Goal: Information Seeking & Learning: Learn about a topic

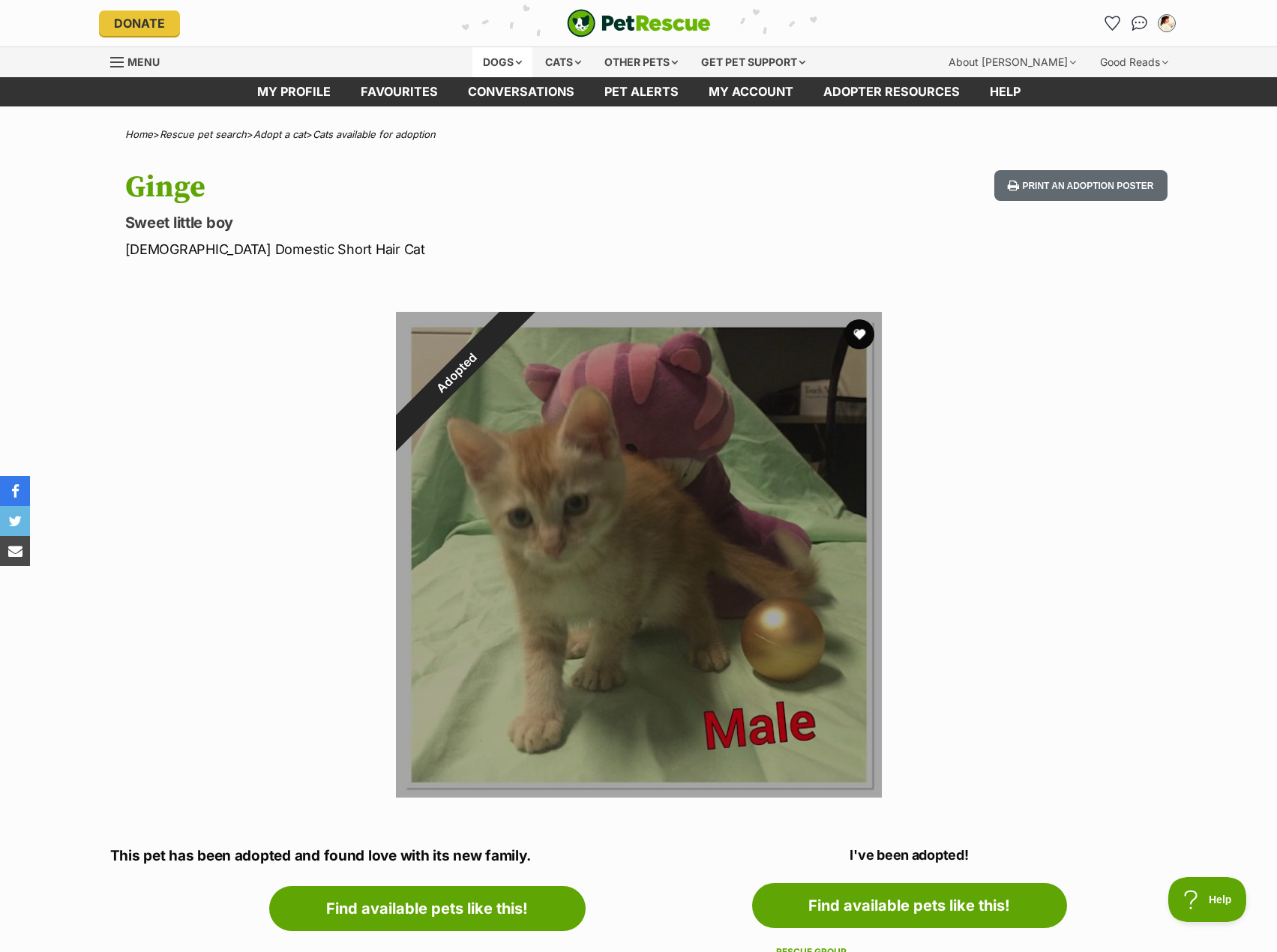
click at [516, 66] on div "Dogs" at bounding box center [502, 62] width 60 height 30
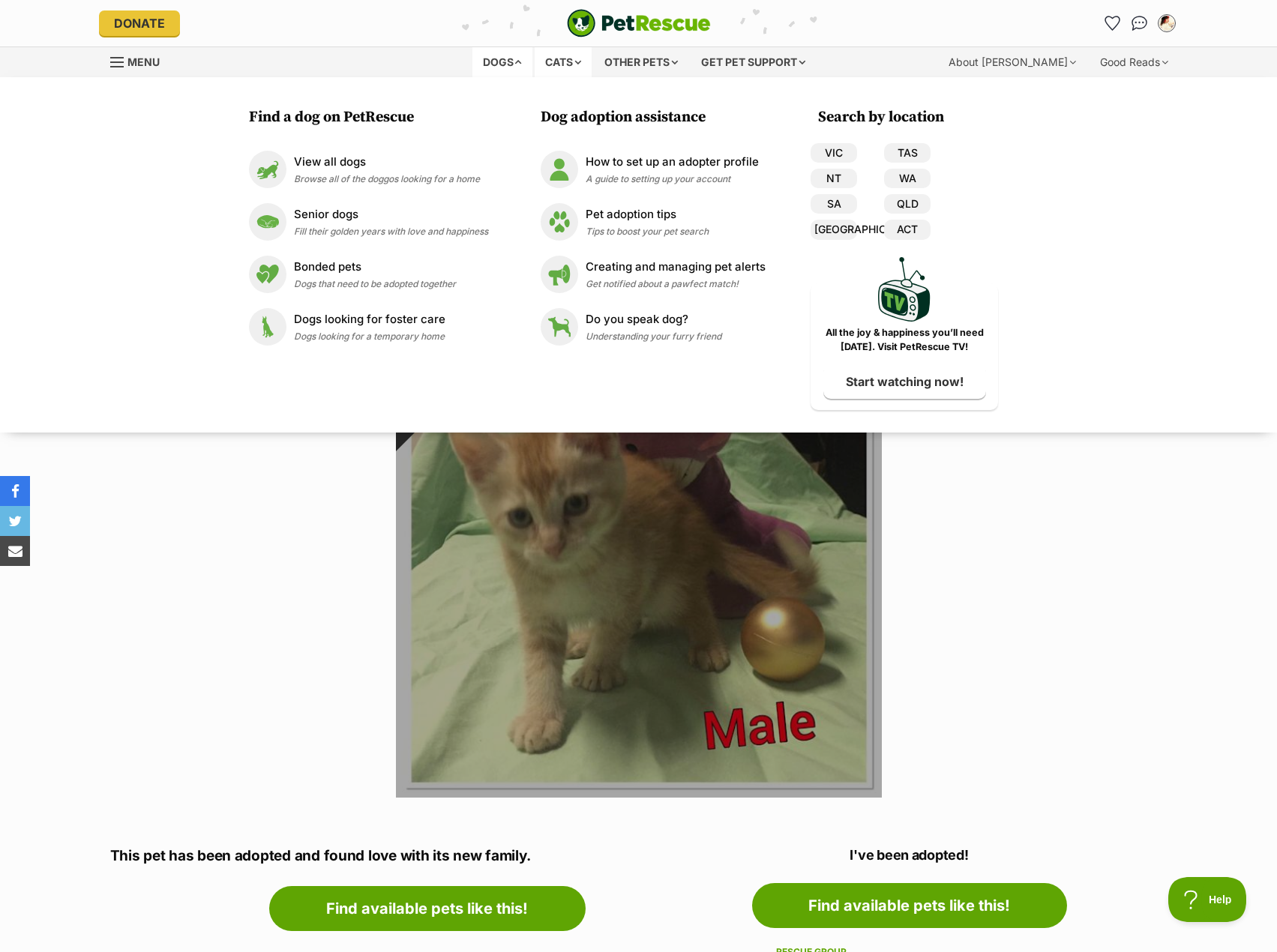
click at [562, 67] on div "Cats" at bounding box center [563, 62] width 57 height 30
click at [833, 156] on link "VIC" at bounding box center [834, 153] width 47 height 20
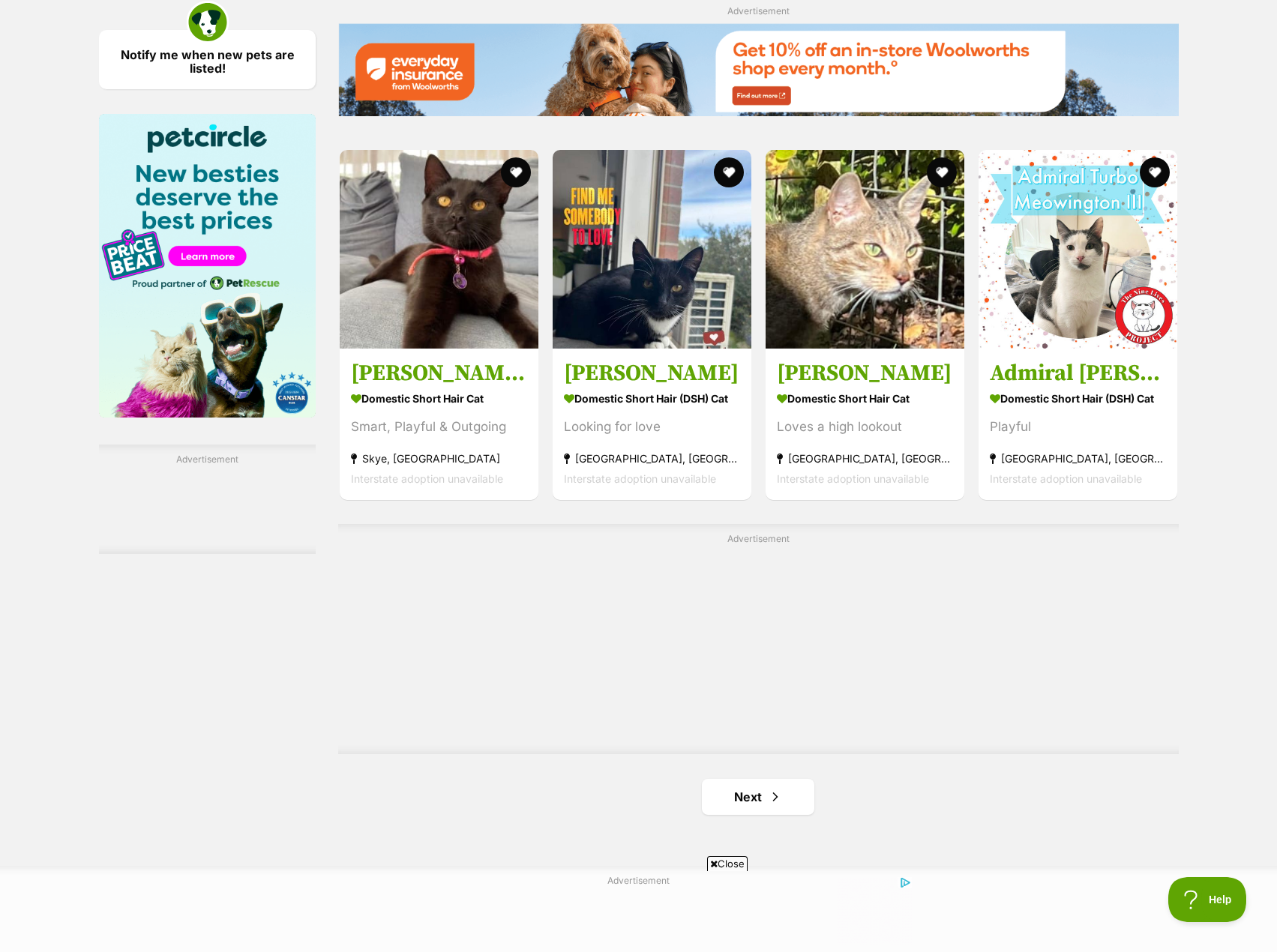
scroll to position [2400, 0]
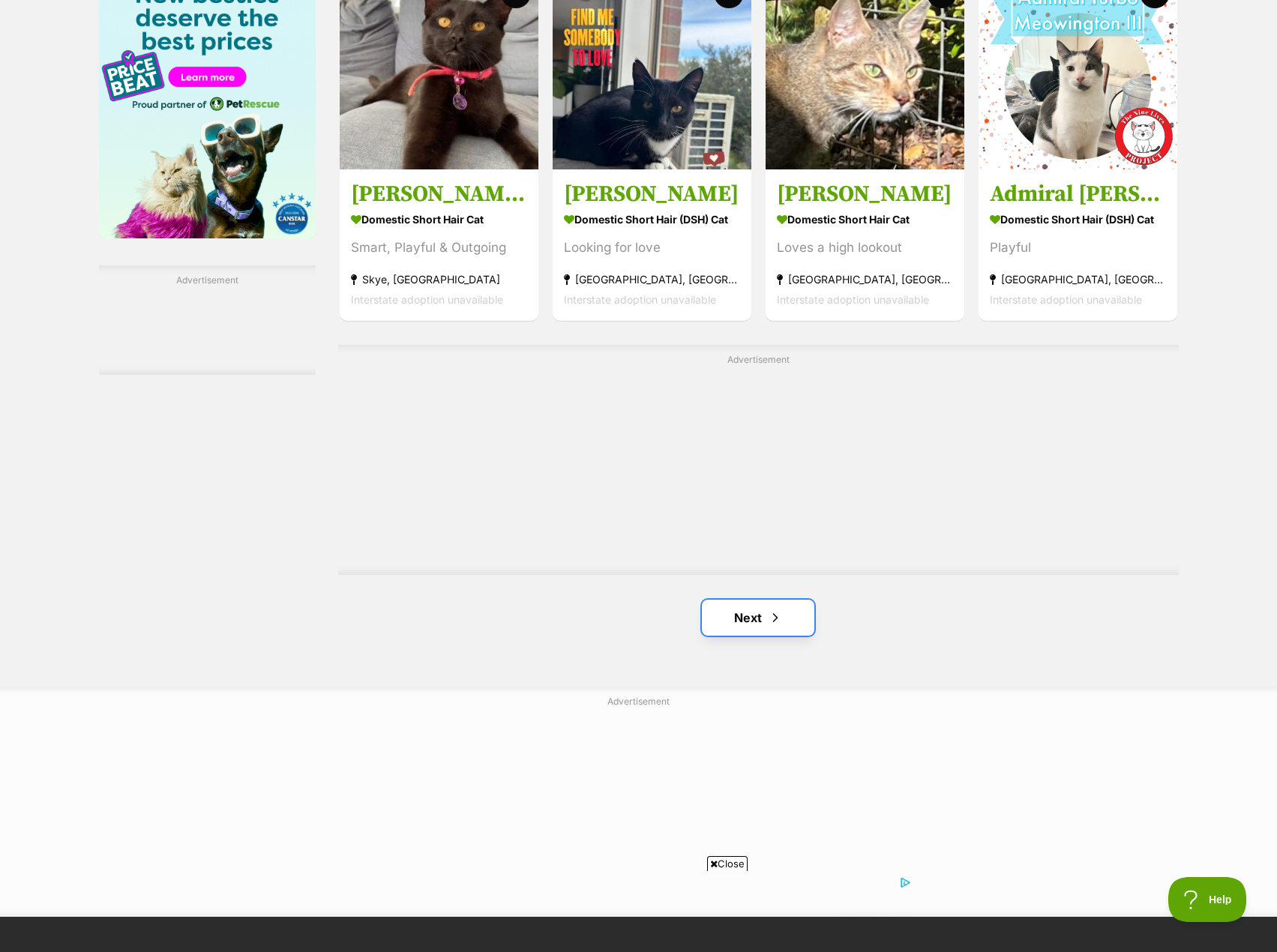
click at [790, 617] on link "Next" at bounding box center [758, 617] width 112 height 36
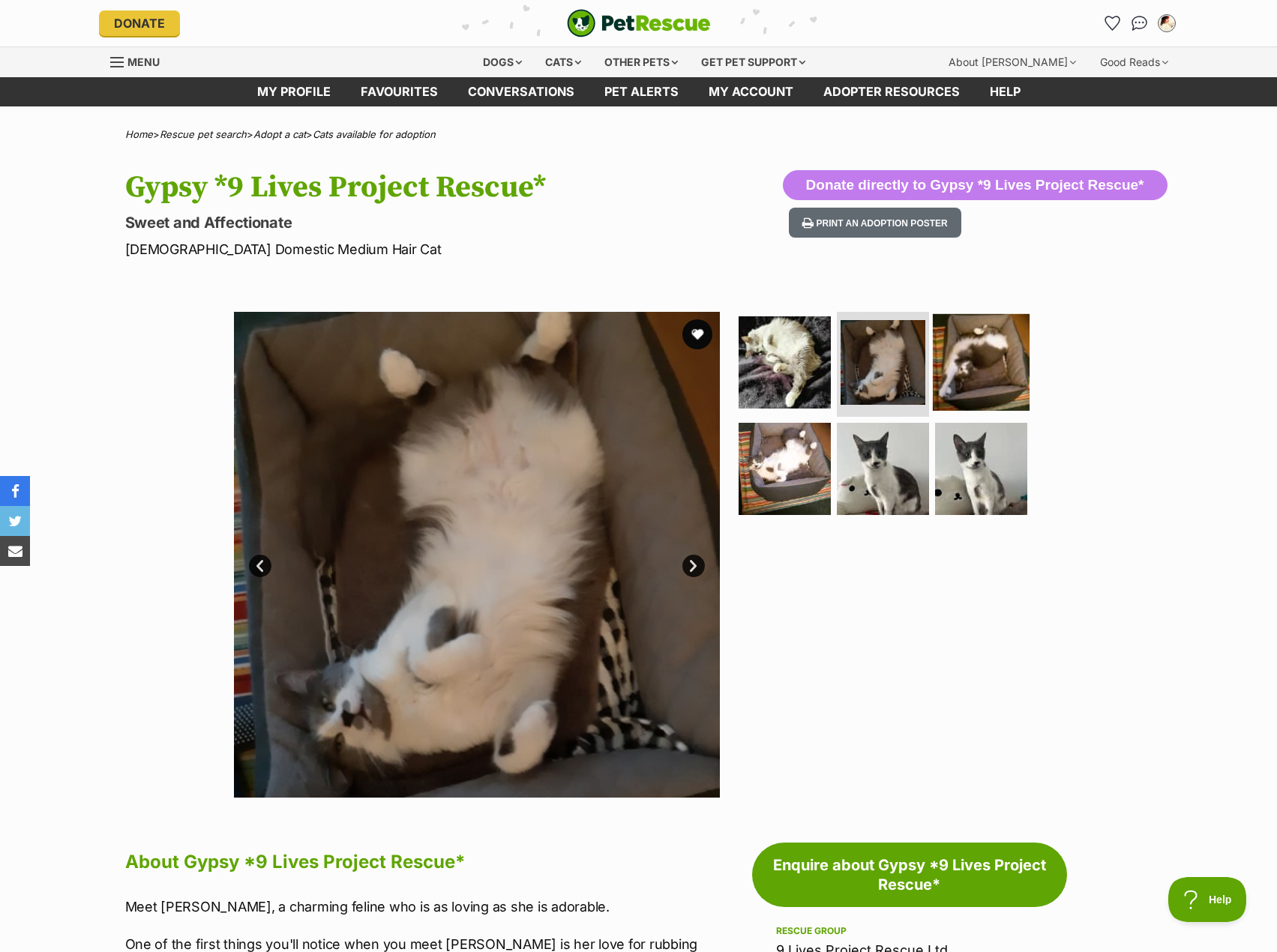
click at [989, 354] on img at bounding box center [980, 362] width 97 height 97
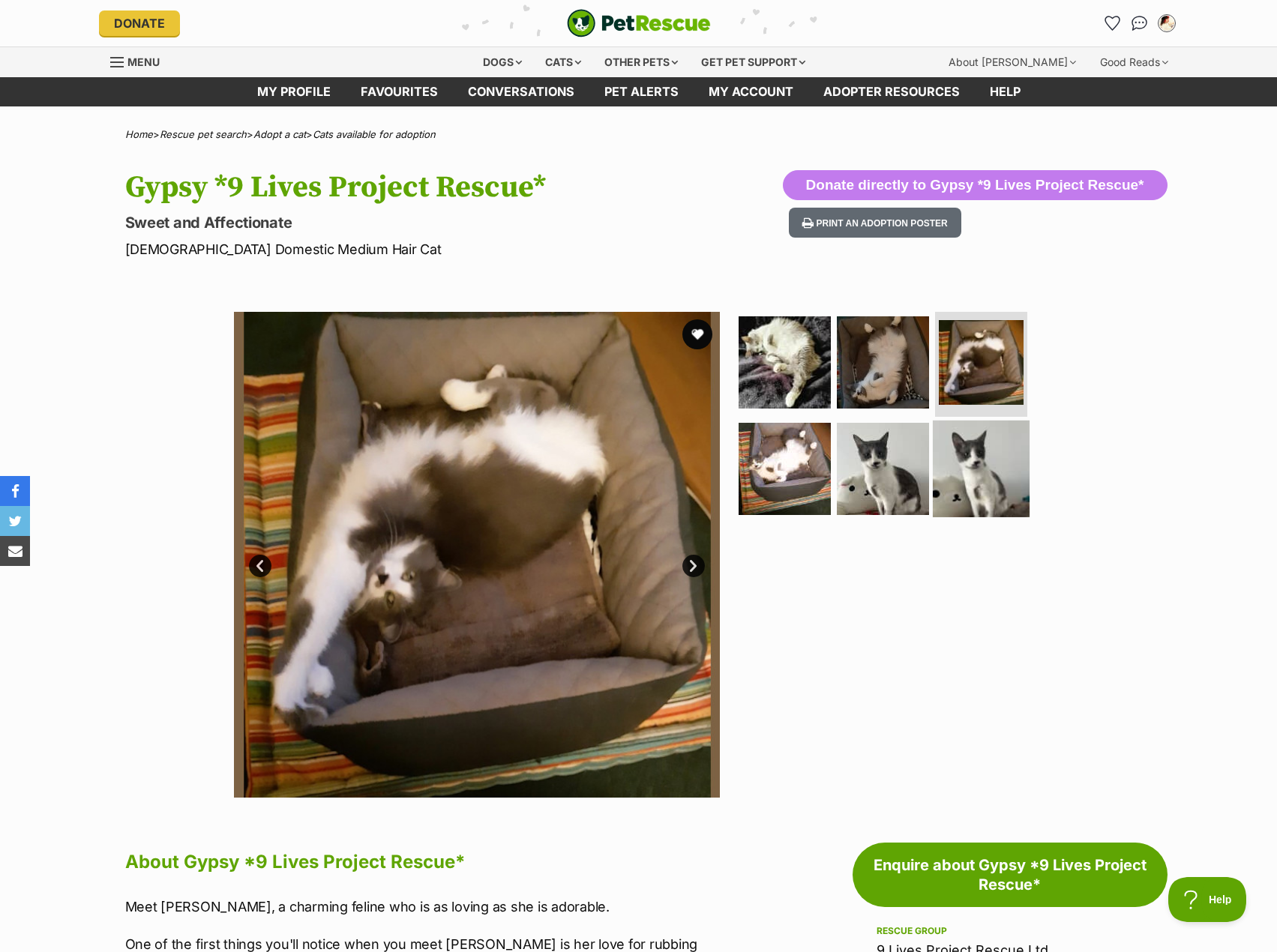
click at [973, 464] on img at bounding box center [980, 468] width 97 height 97
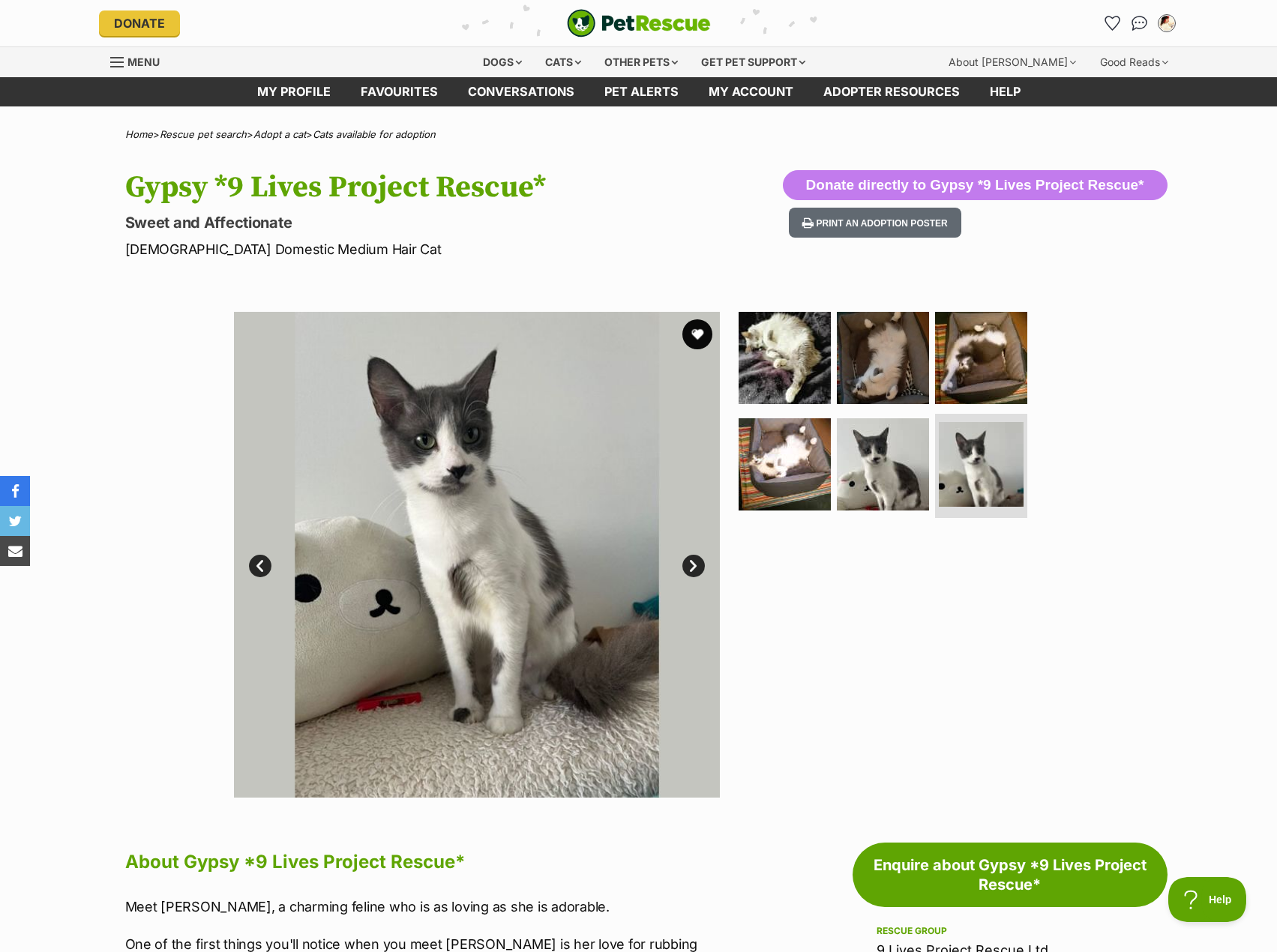
click at [915, 517] on ul at bounding box center [889, 418] width 307 height 213
click at [893, 465] on img at bounding box center [883, 463] width 97 height 97
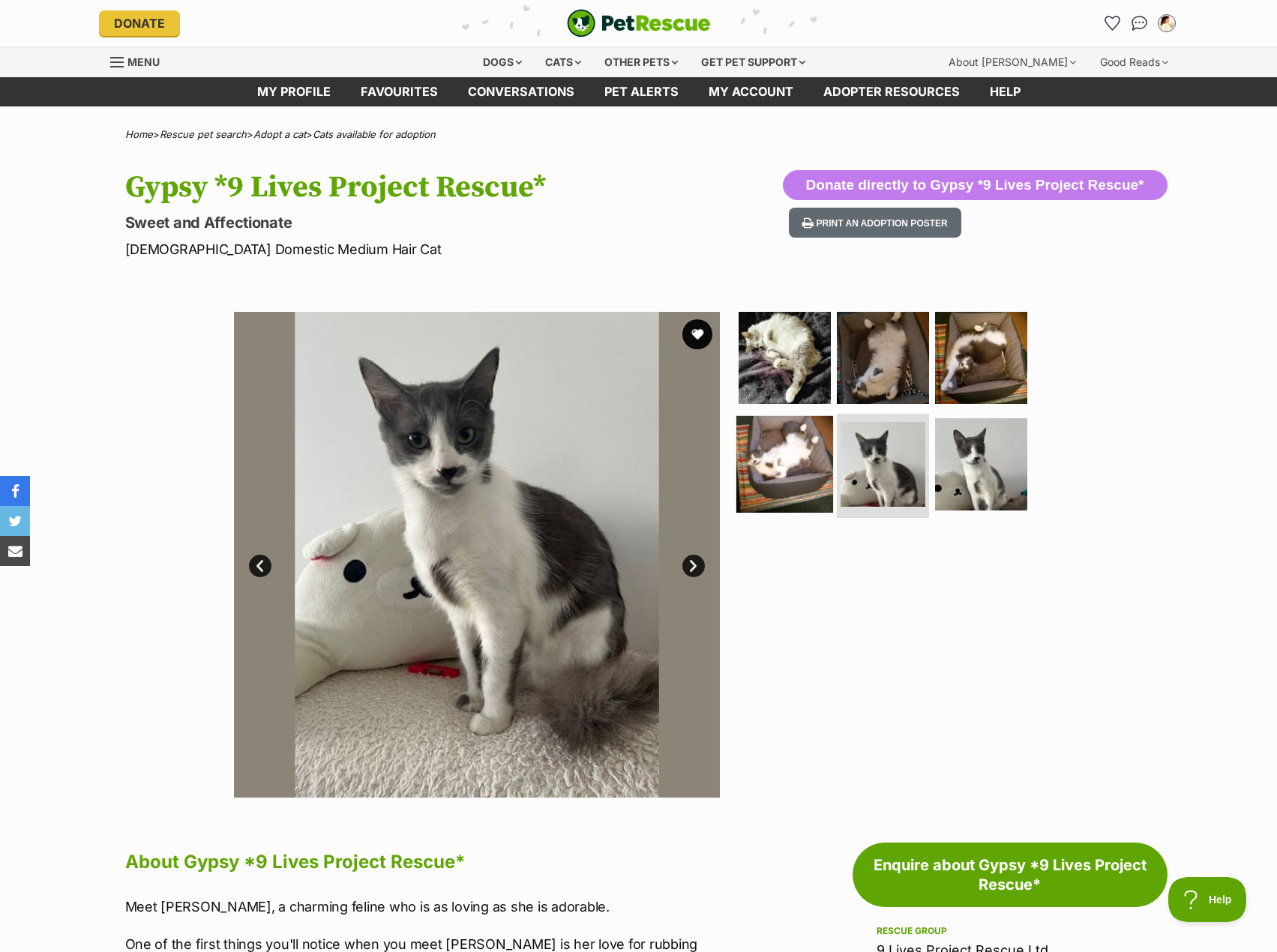
click at [792, 477] on img at bounding box center [784, 463] width 97 height 97
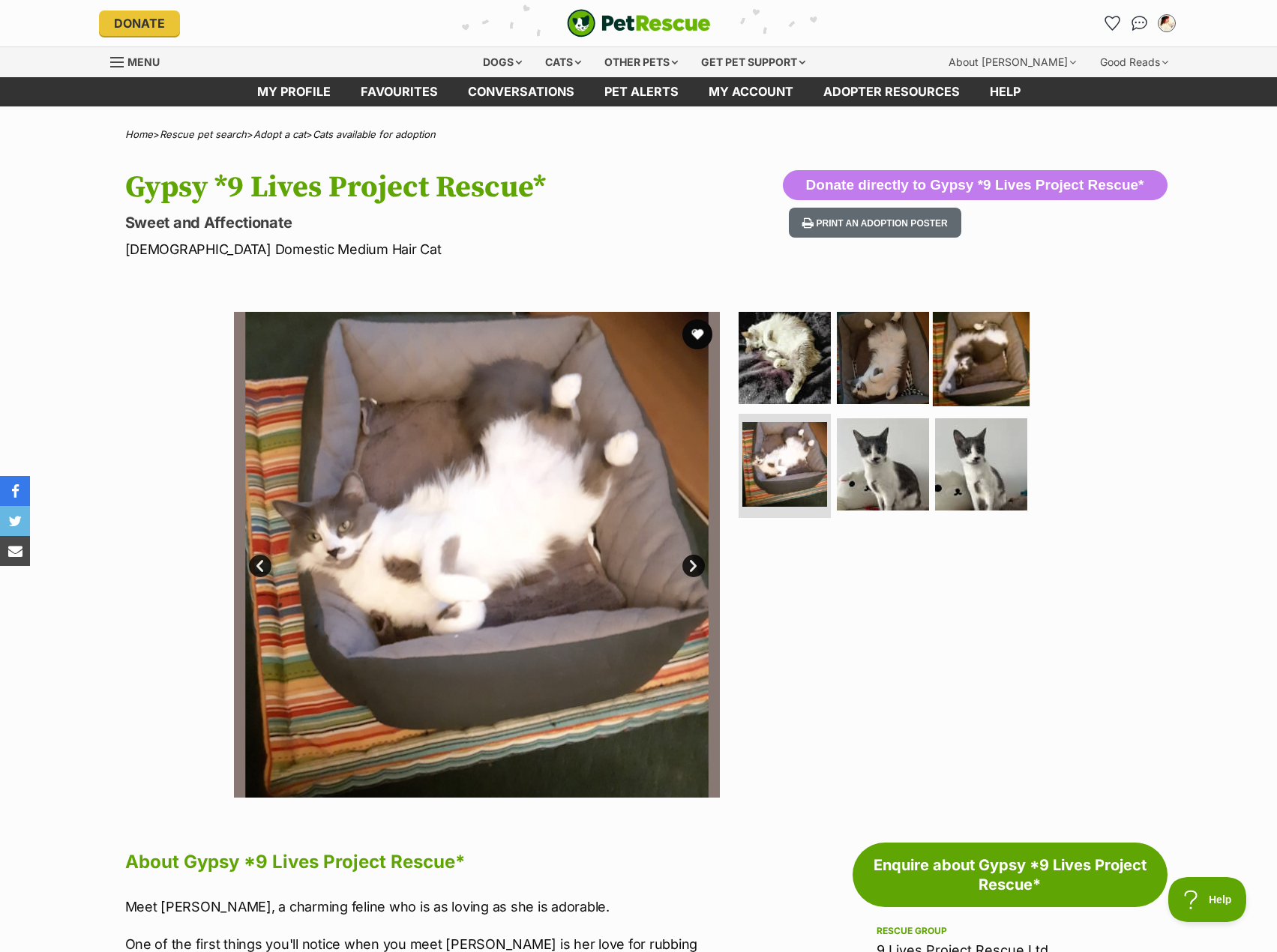
click at [955, 374] on img at bounding box center [980, 357] width 97 height 97
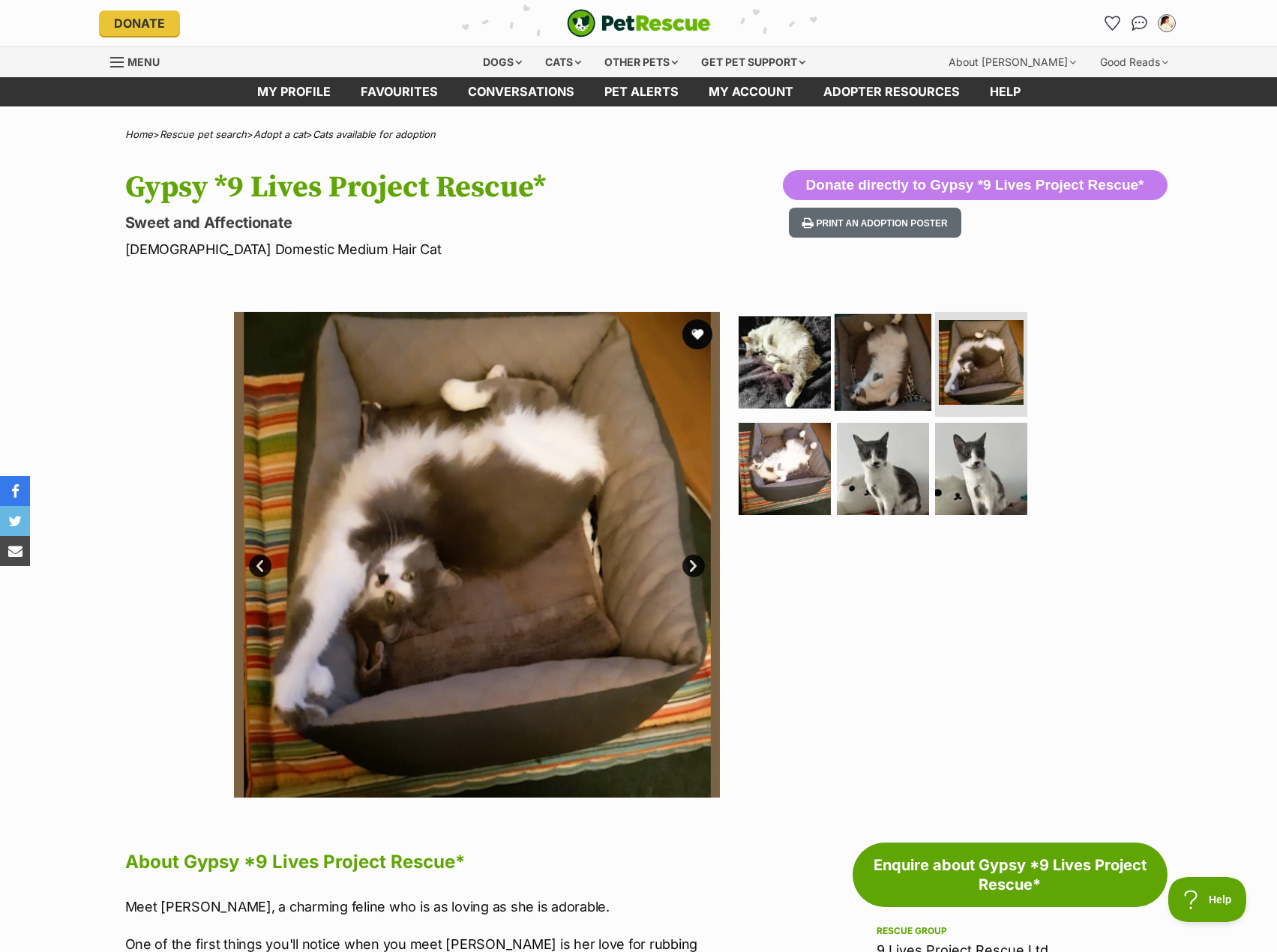
click at [881, 369] on img at bounding box center [883, 362] width 97 height 97
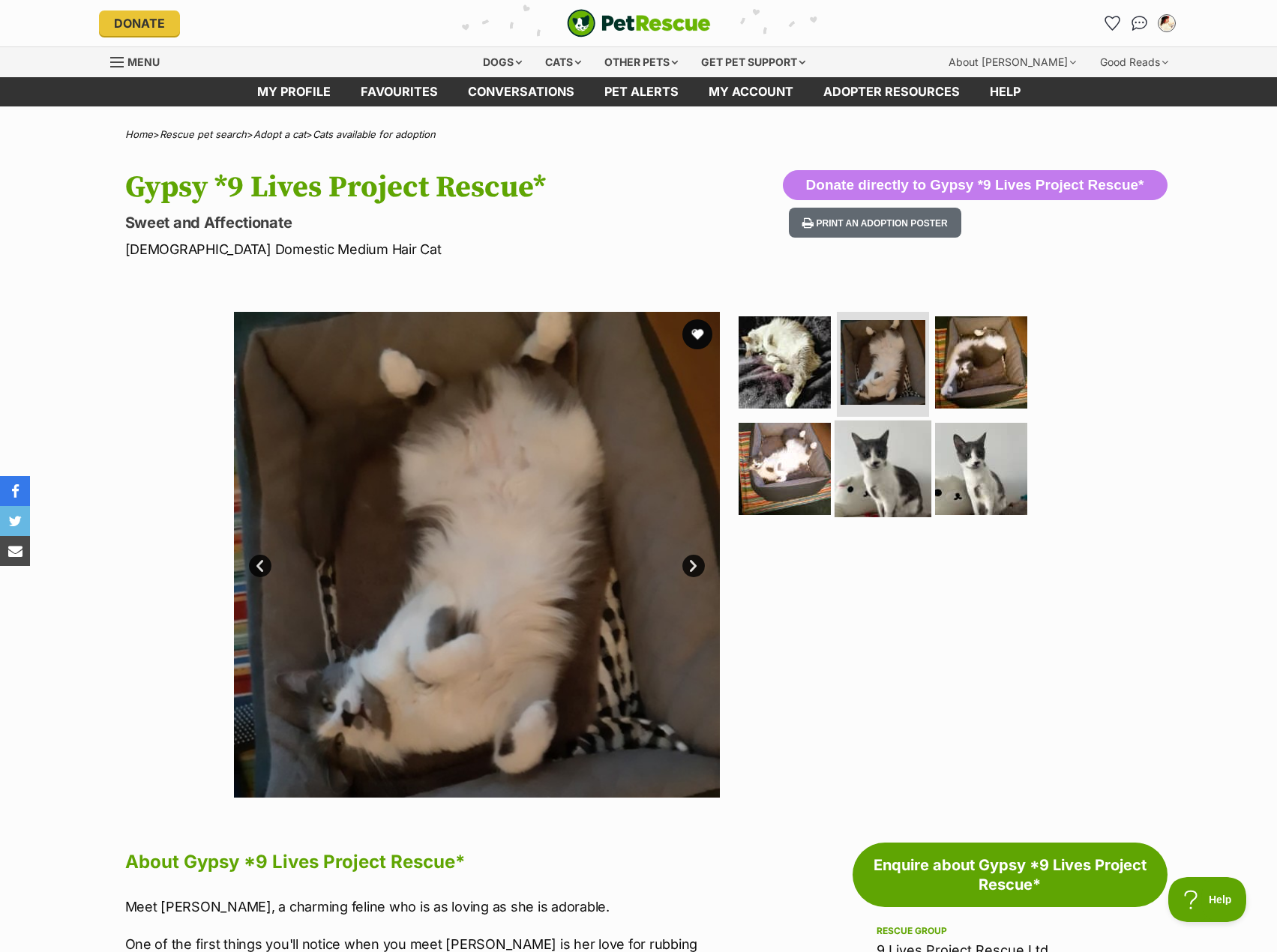
click at [884, 469] on img at bounding box center [883, 468] width 97 height 97
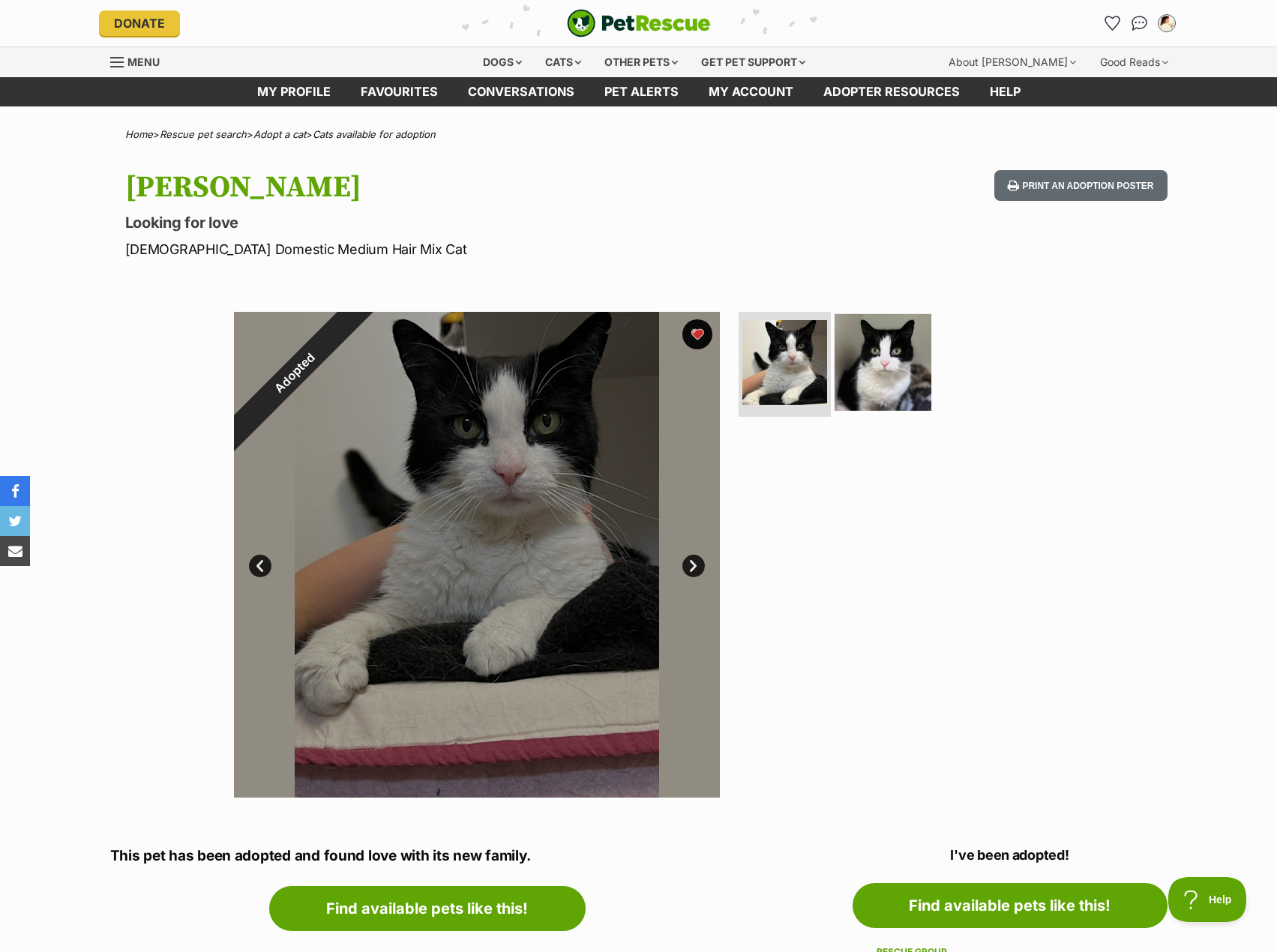
click at [893, 387] on img at bounding box center [883, 362] width 97 height 97
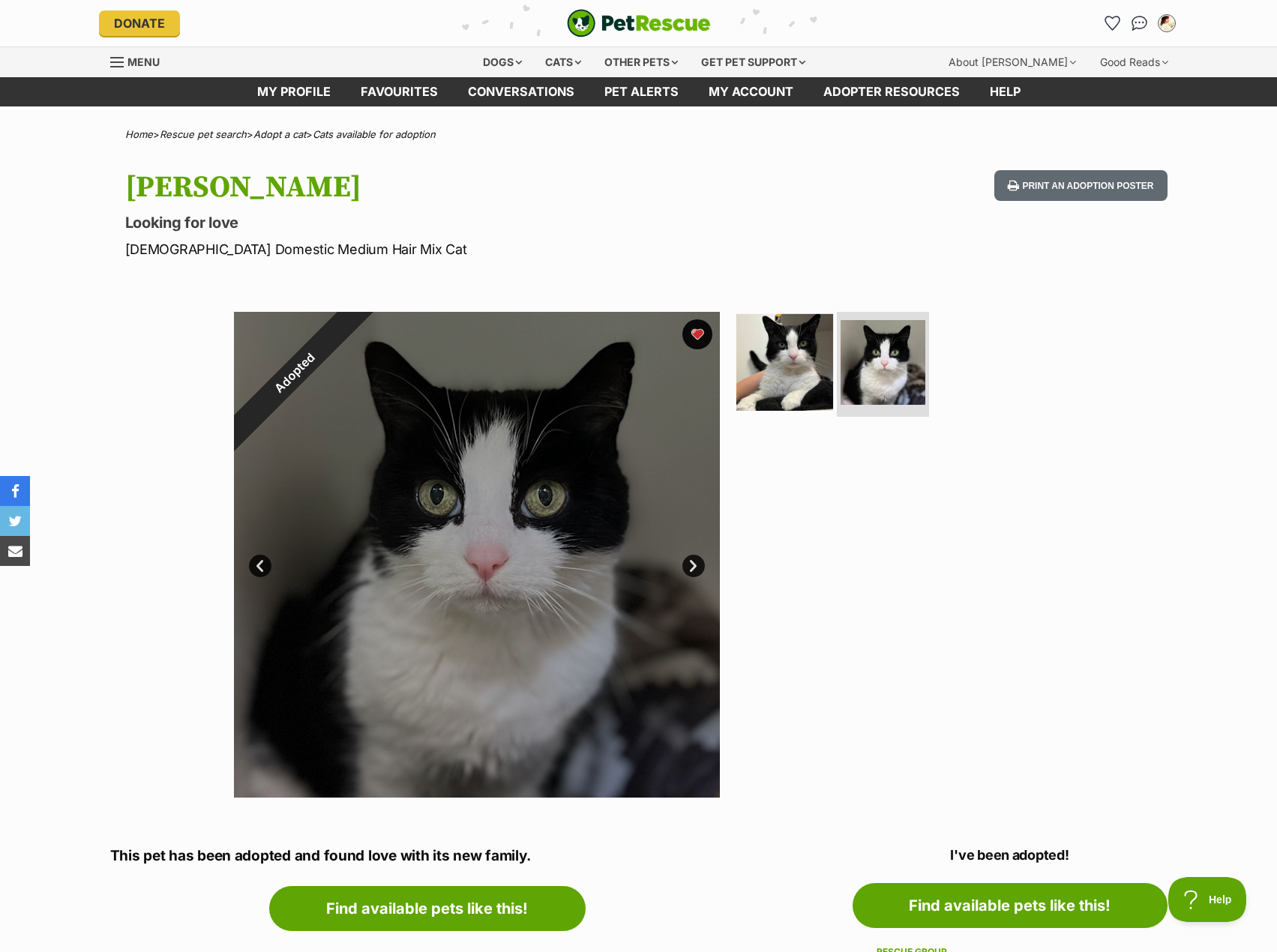
click at [783, 386] on img at bounding box center [784, 362] width 97 height 97
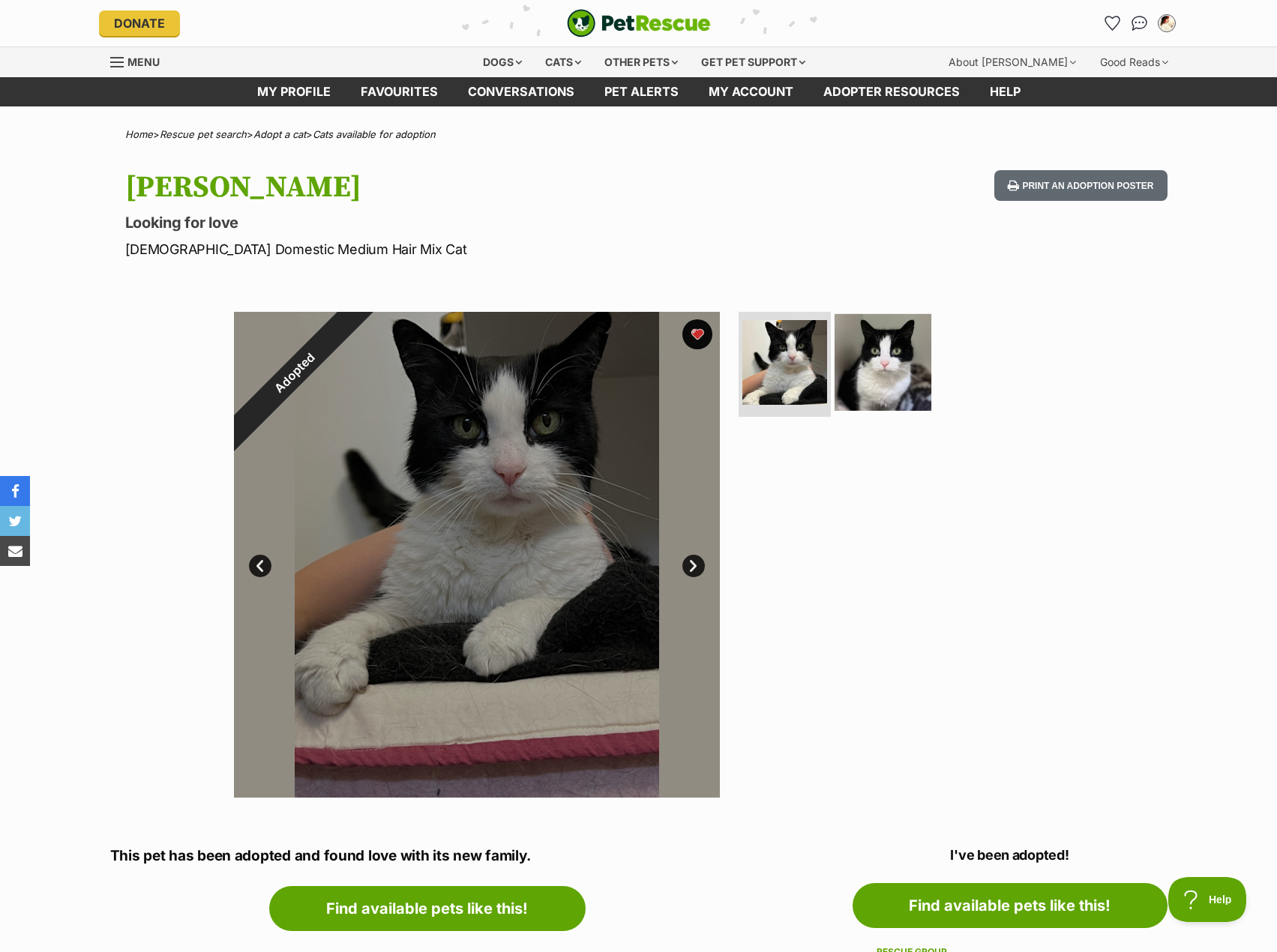
click at [868, 392] on img at bounding box center [883, 362] width 97 height 97
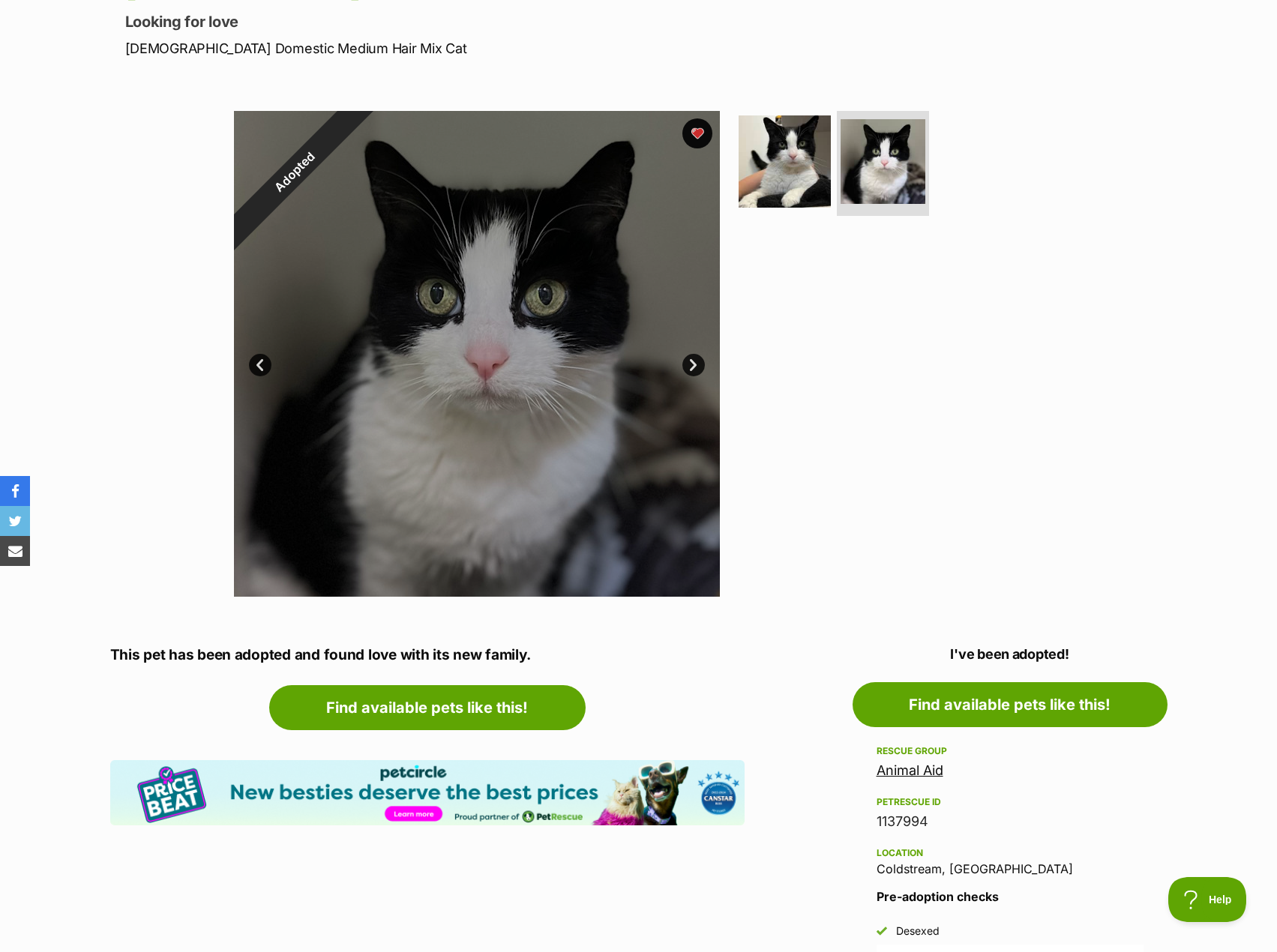
scroll to position [525, 0]
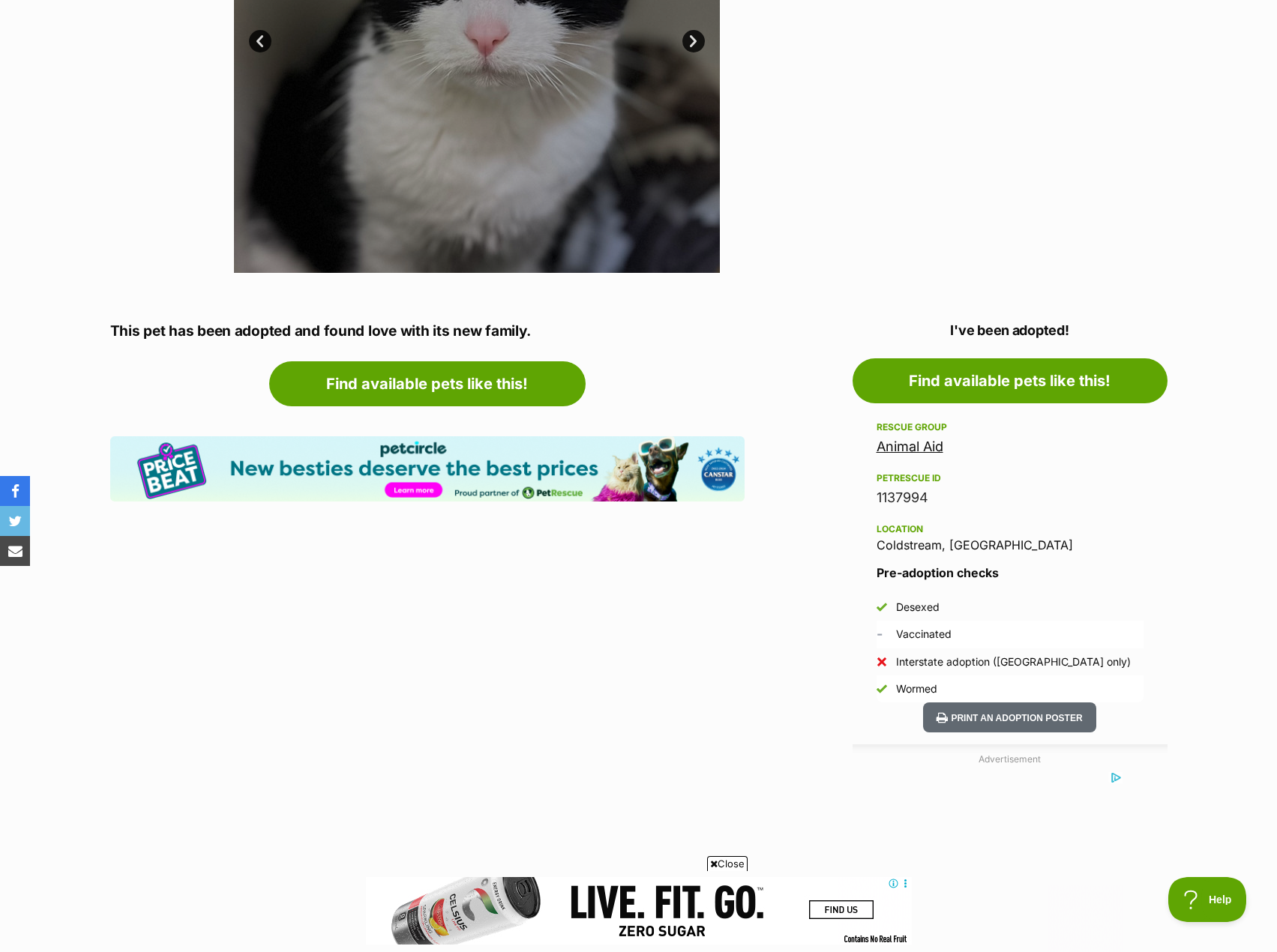
click at [911, 459] on div "Rescue group Animal Aid PetRescue ID 1137994 Location Coldstream, VIC" at bounding box center [1009, 485] width 267 height 133
click at [911, 453] on link "Animal Aid" at bounding box center [909, 446] width 67 height 16
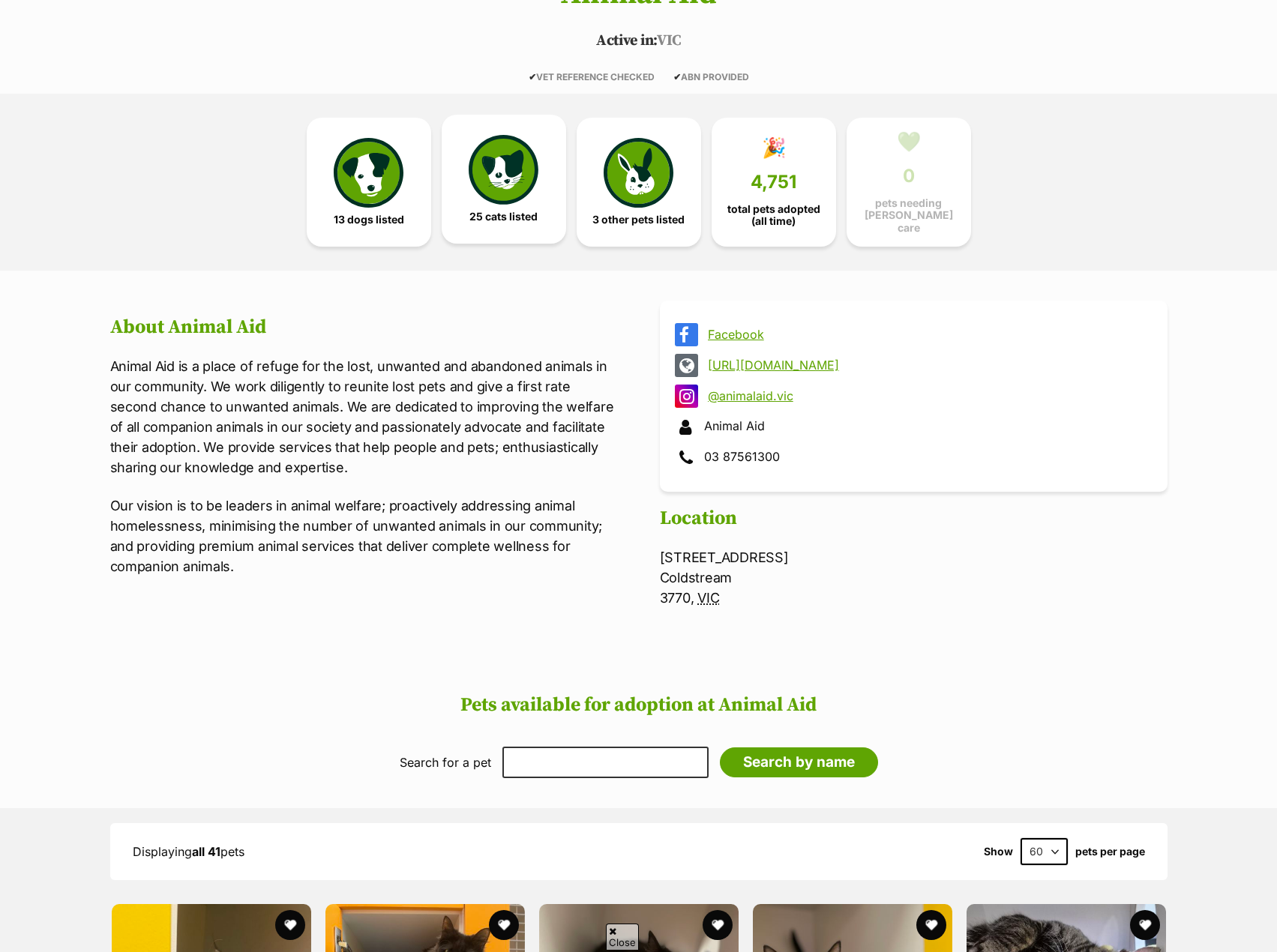
click at [560, 191] on link "25 cats listed" at bounding box center [503, 179] width 125 height 129
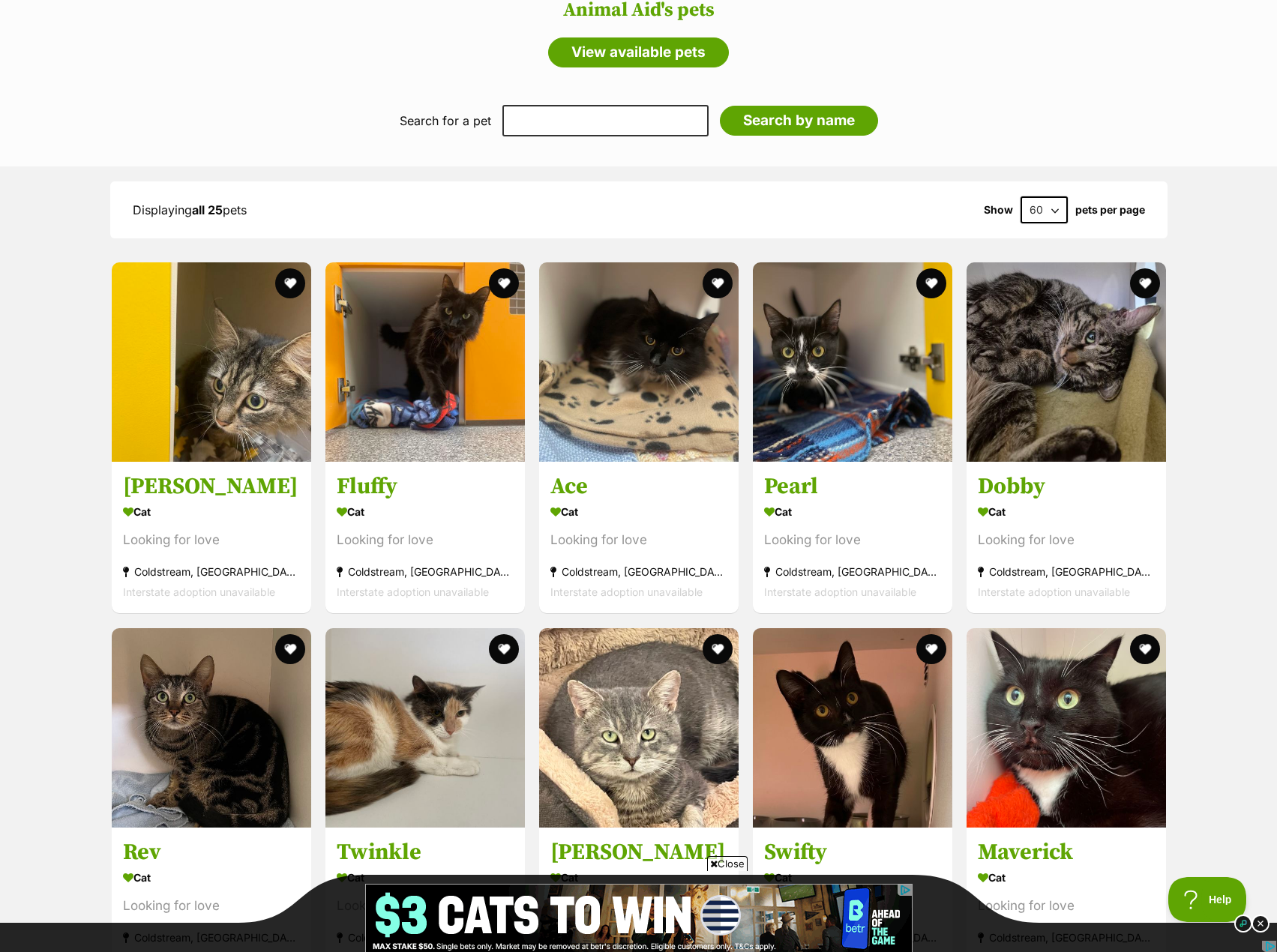
scroll to position [989, 0]
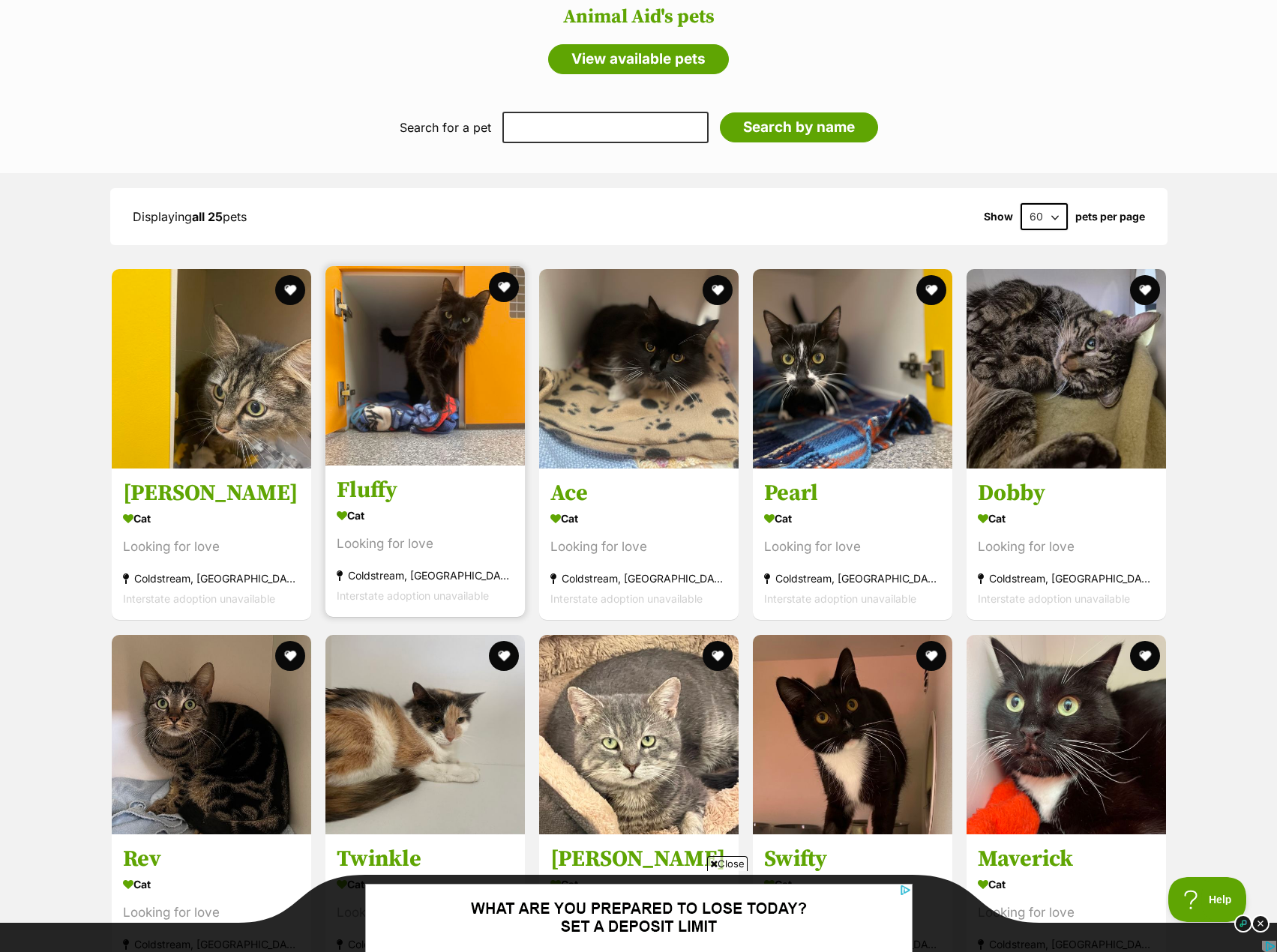
click at [403, 439] on img at bounding box center [424, 365] width 200 height 200
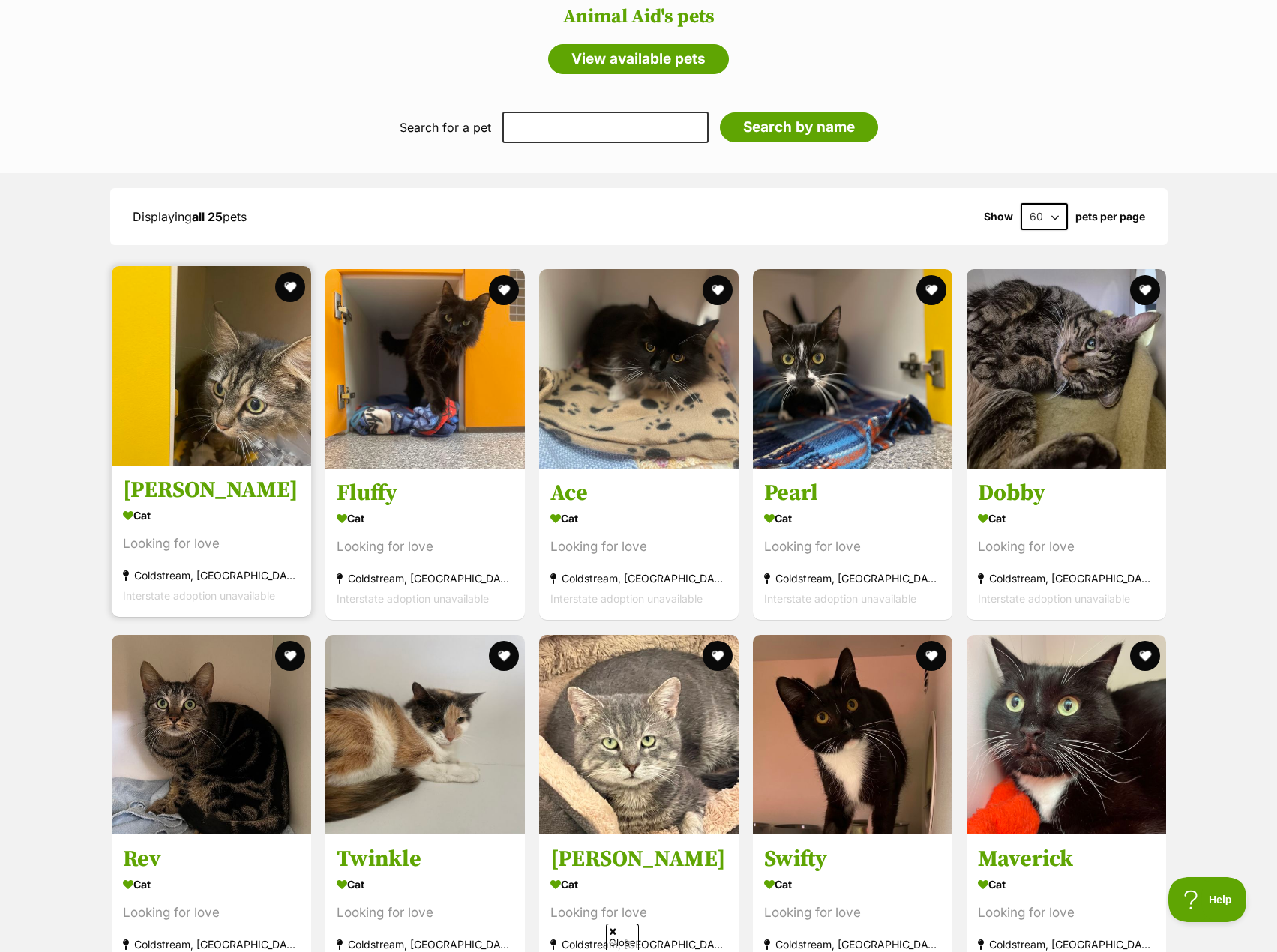
click at [175, 411] on img at bounding box center [211, 365] width 200 height 200
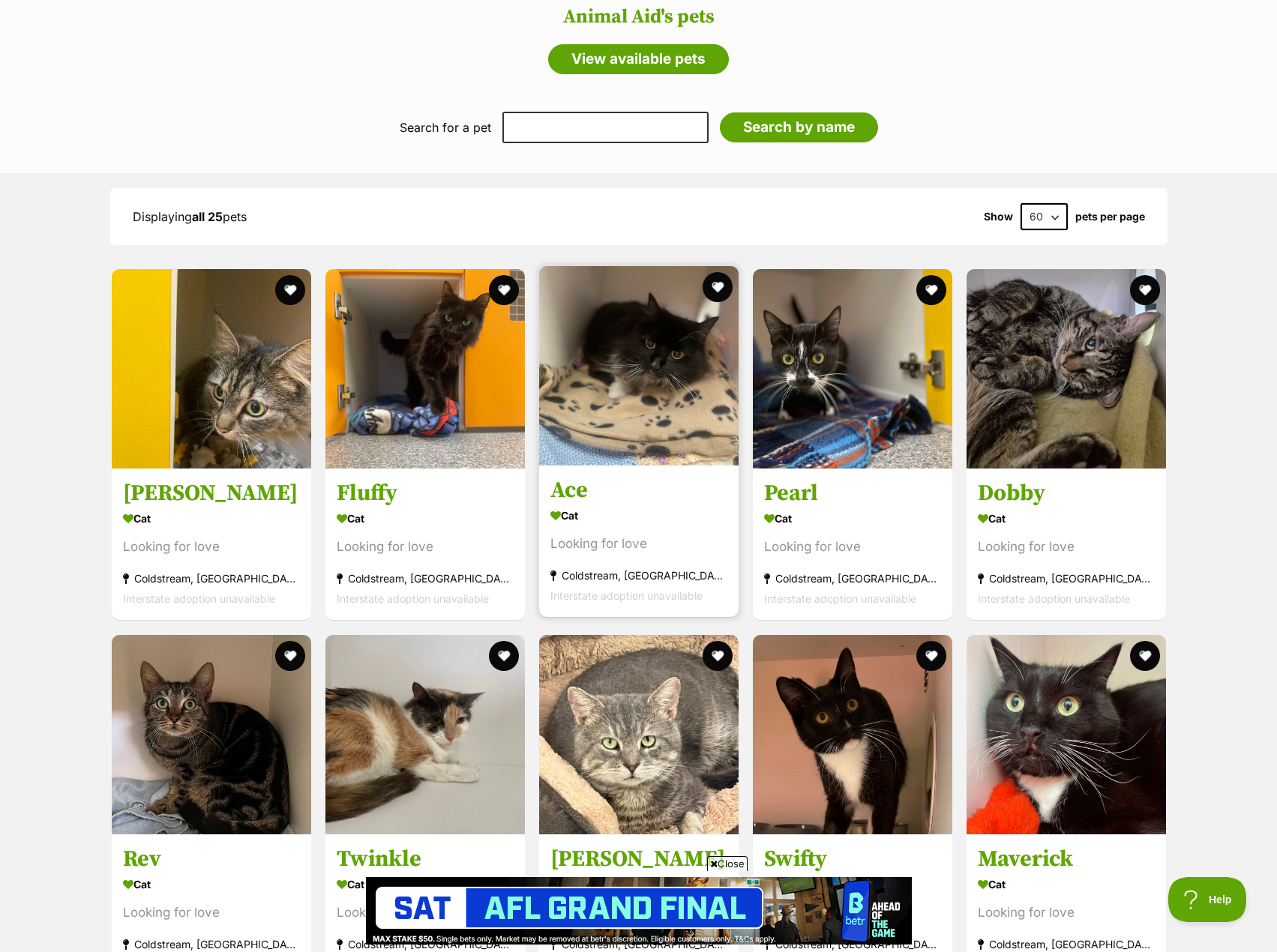
scroll to position [0, 0]
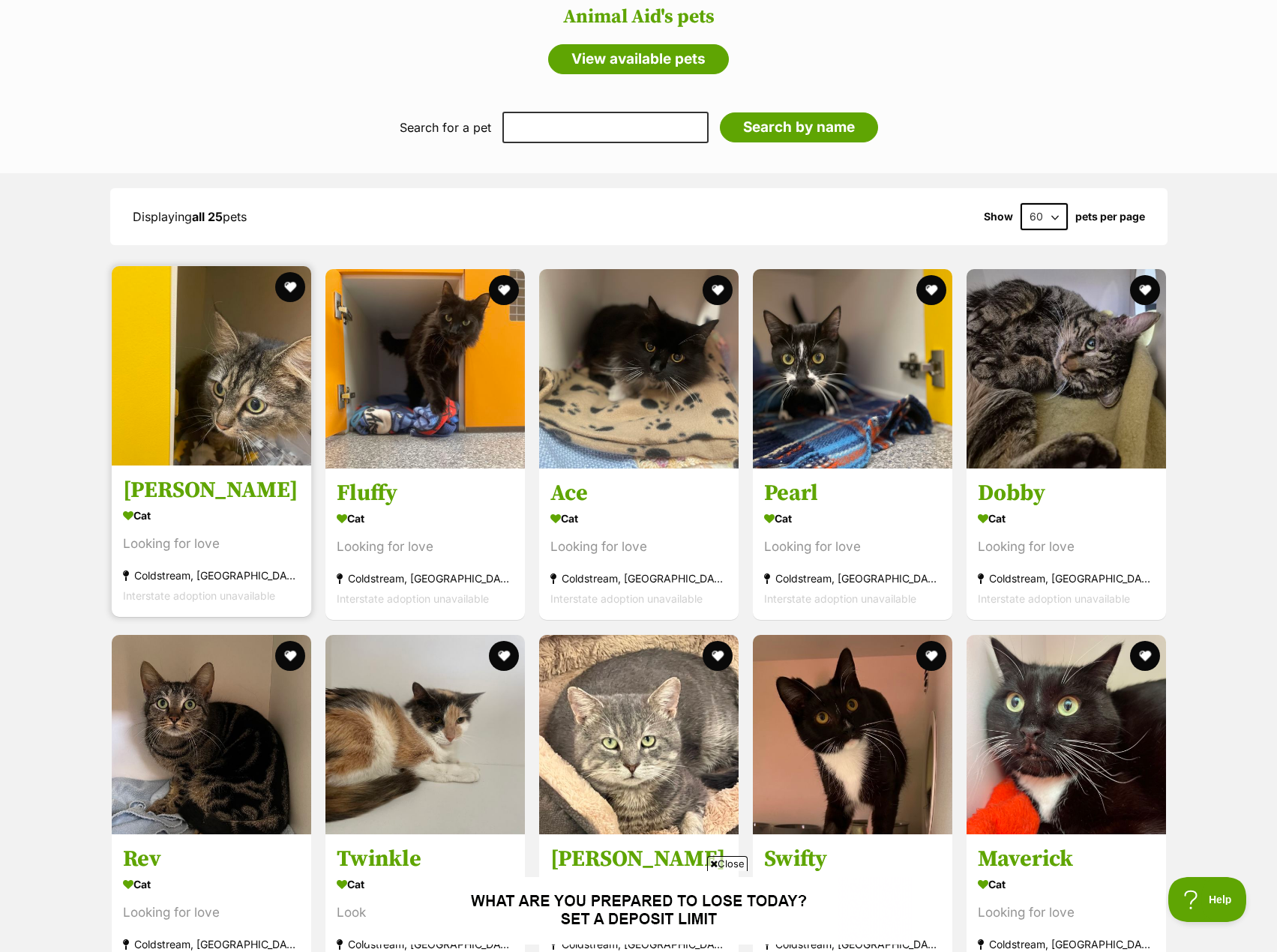
click at [230, 374] on img at bounding box center [211, 365] width 200 height 200
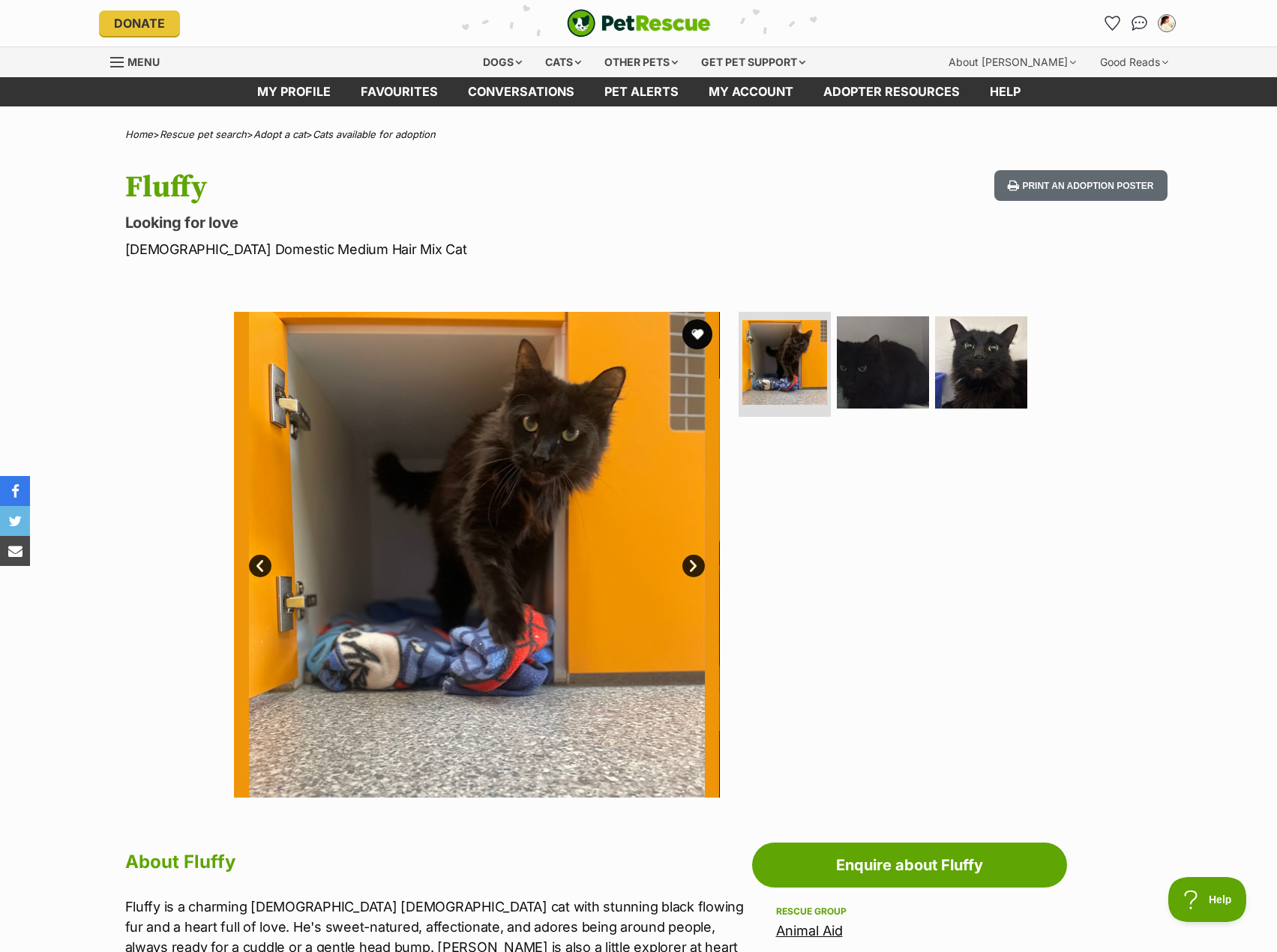
click at [690, 550] on img at bounding box center [477, 555] width 486 height 486
click at [678, 557] on img at bounding box center [477, 555] width 486 height 486
click at [699, 561] on link "Next" at bounding box center [693, 566] width 22 height 22
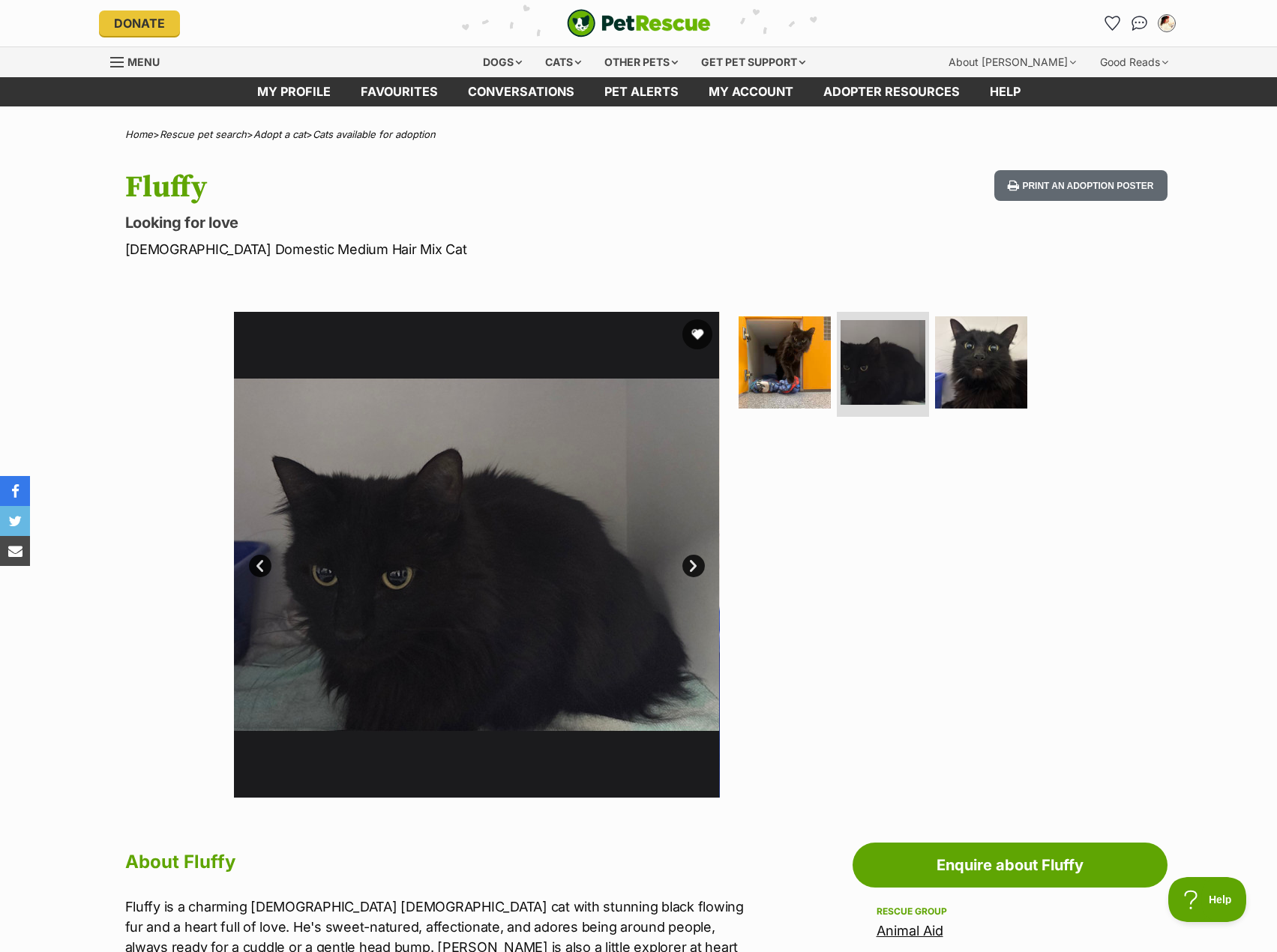
click at [699, 561] on link "Next" at bounding box center [693, 566] width 22 height 22
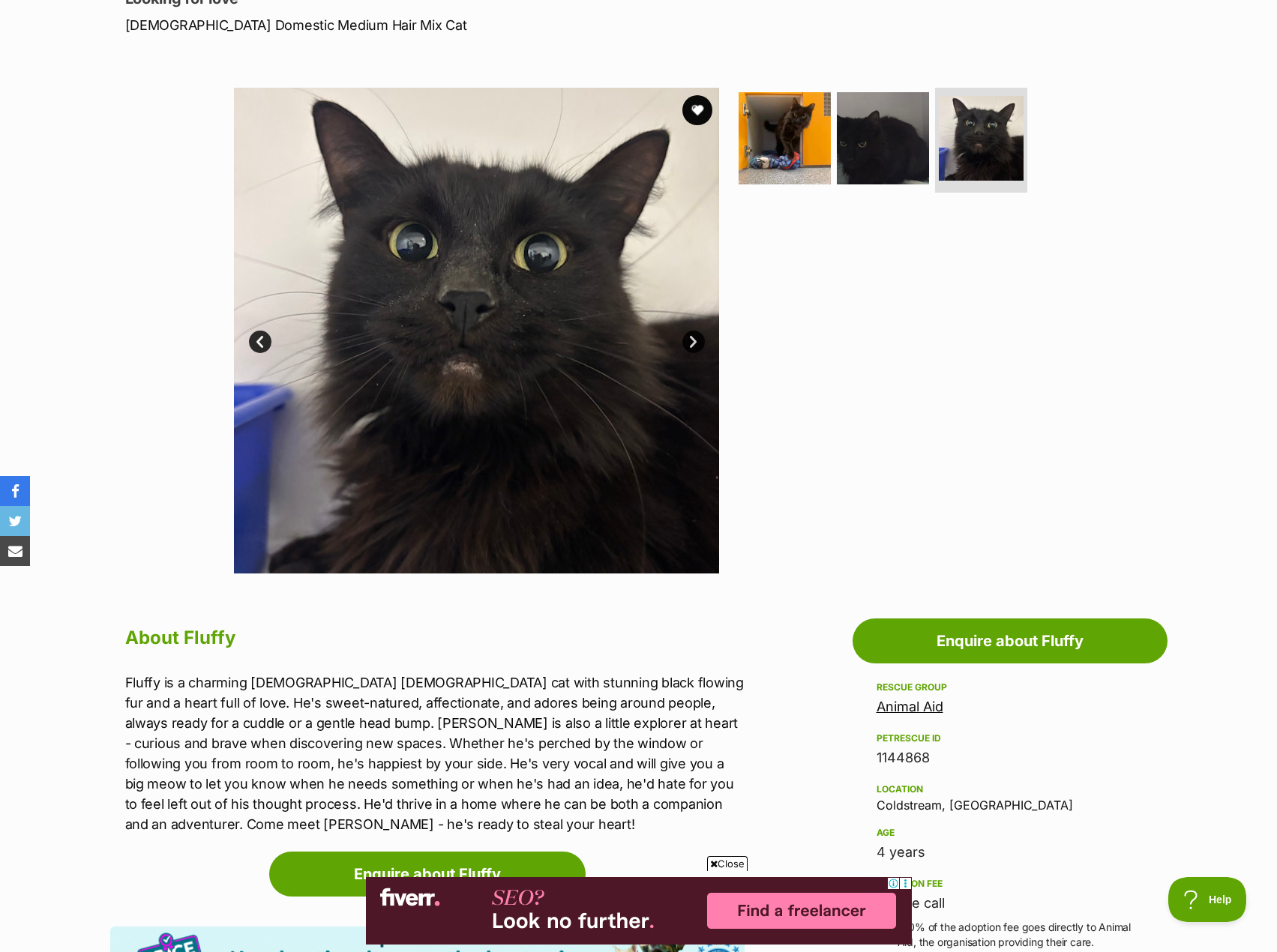
scroll to position [225, 0]
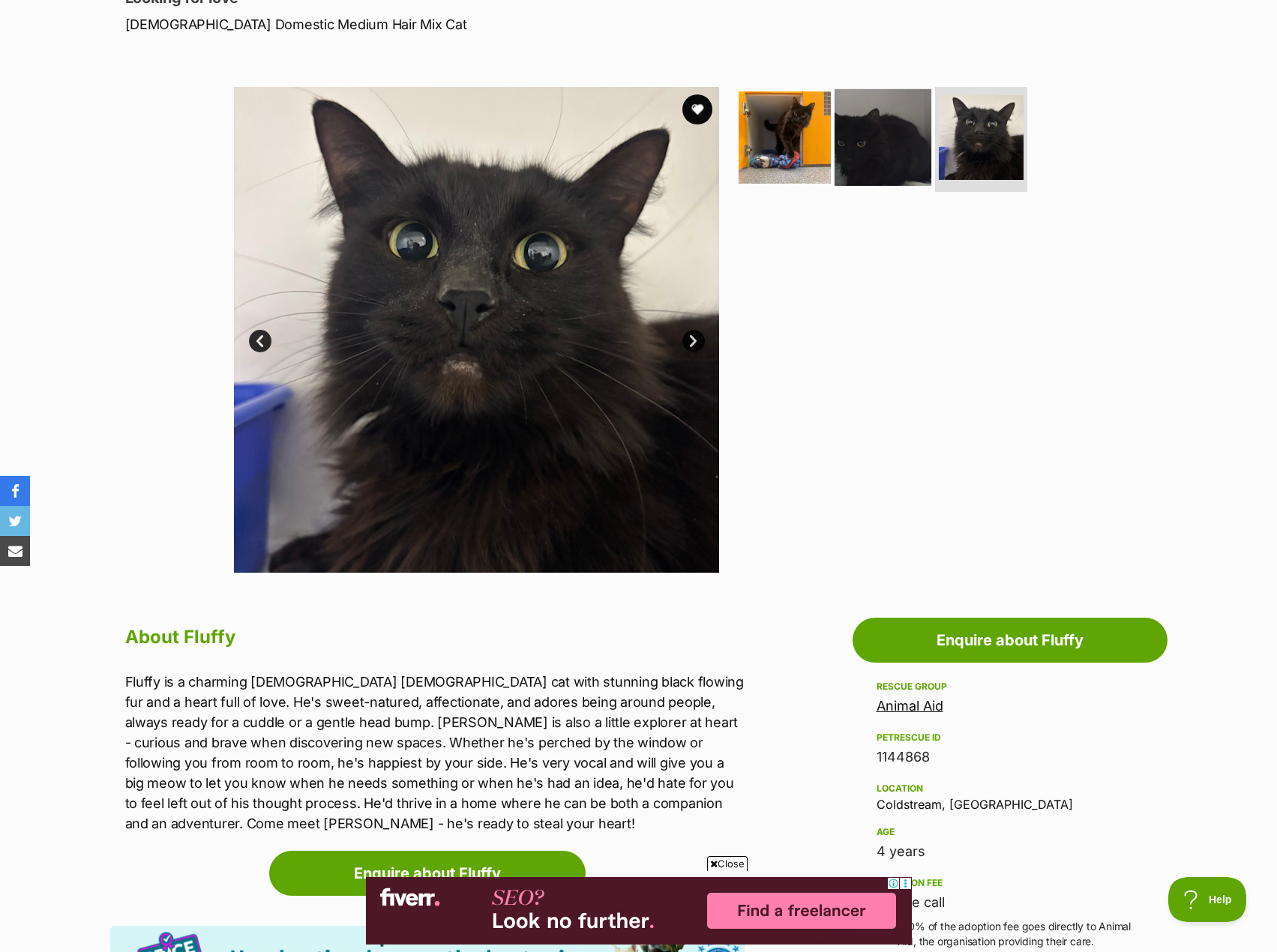
click at [884, 167] on img at bounding box center [883, 137] width 97 height 97
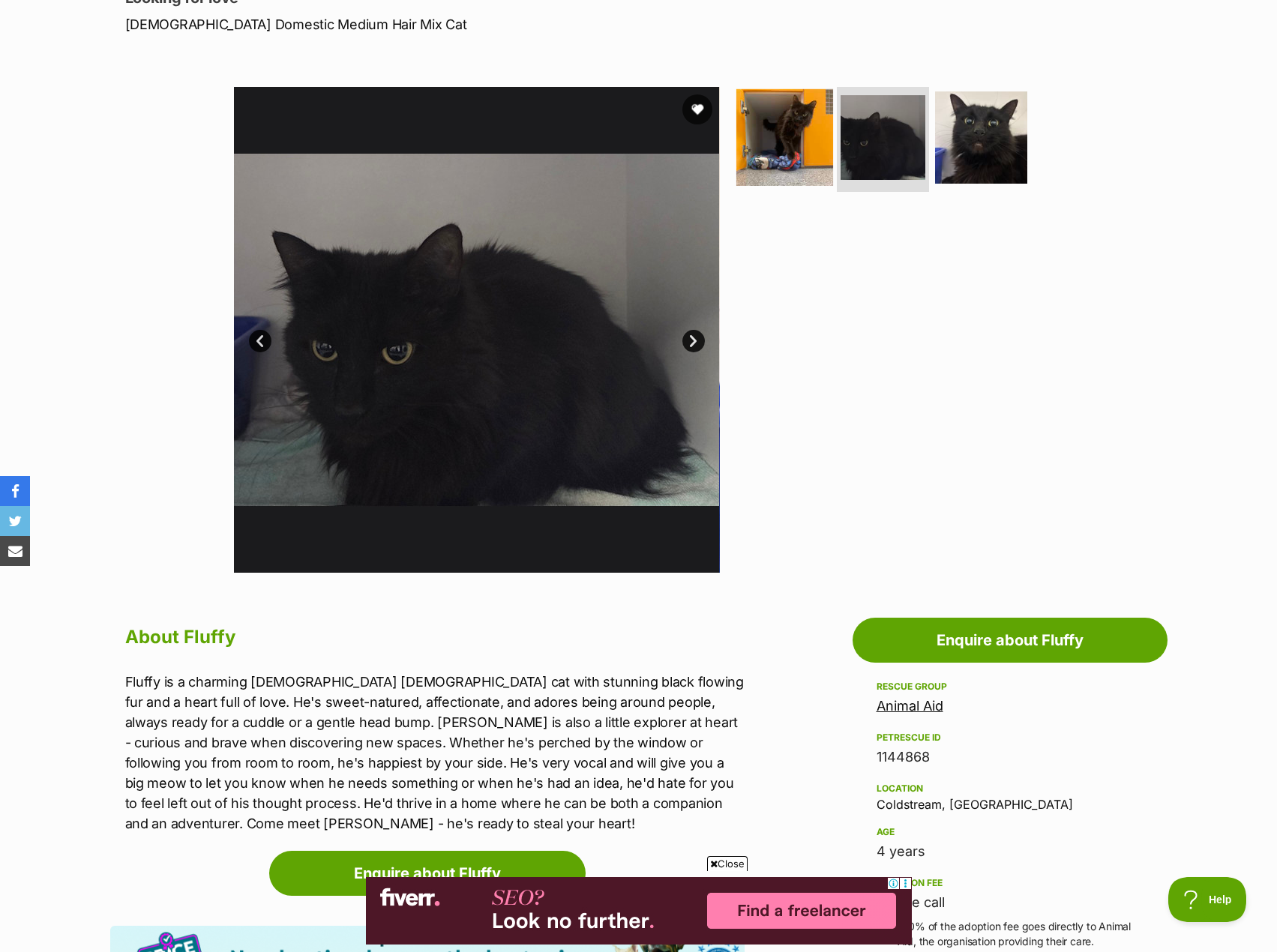
click at [812, 145] on img at bounding box center [784, 137] width 97 height 97
